Goal: Task Accomplishment & Management: Manage account settings

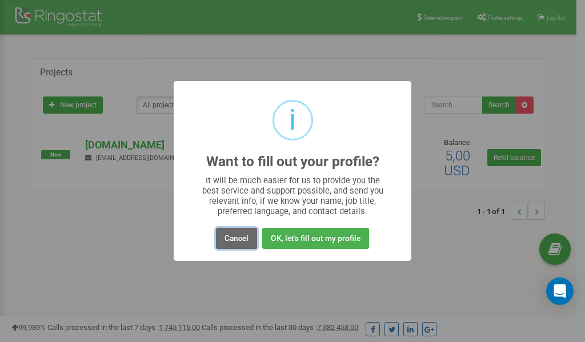
click at [236, 240] on button "Cancel" at bounding box center [236, 238] width 41 height 21
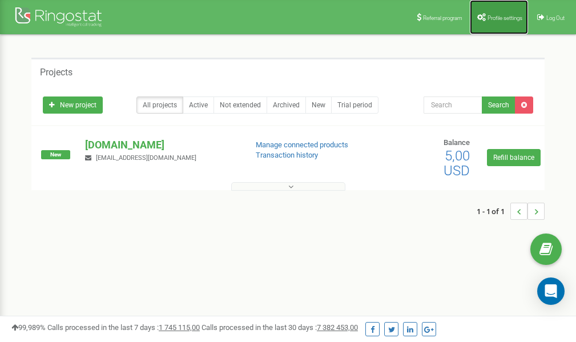
click at [489, 21] on link "Profile settings" at bounding box center [499, 17] width 58 height 34
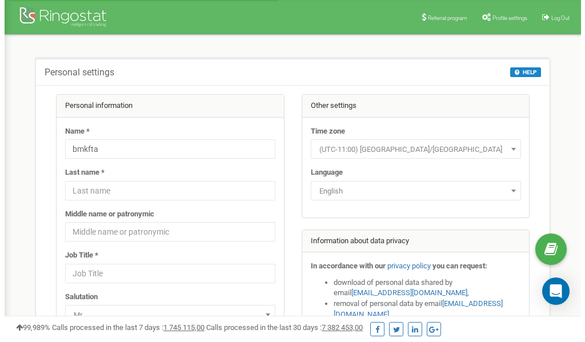
scroll to position [57, 0]
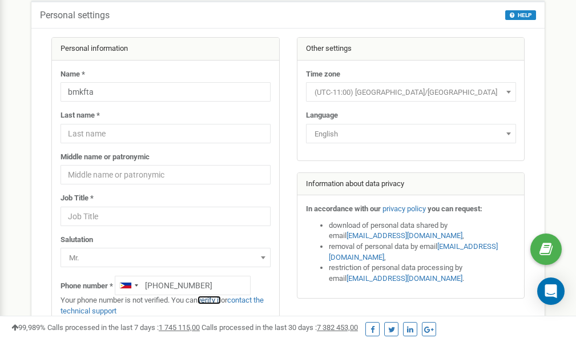
click at [215, 300] on link "verify it" at bounding box center [209, 300] width 23 height 9
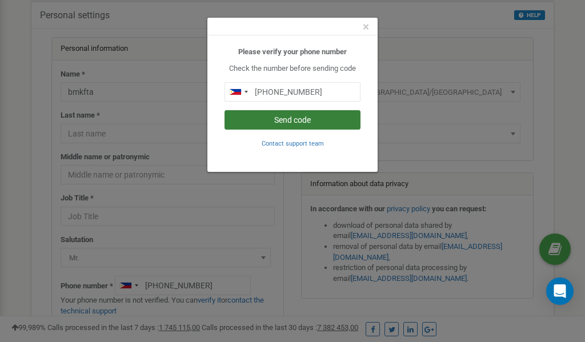
click at [289, 122] on button "Send code" at bounding box center [292, 119] width 136 height 19
